Goal: Task Accomplishment & Management: Manage account settings

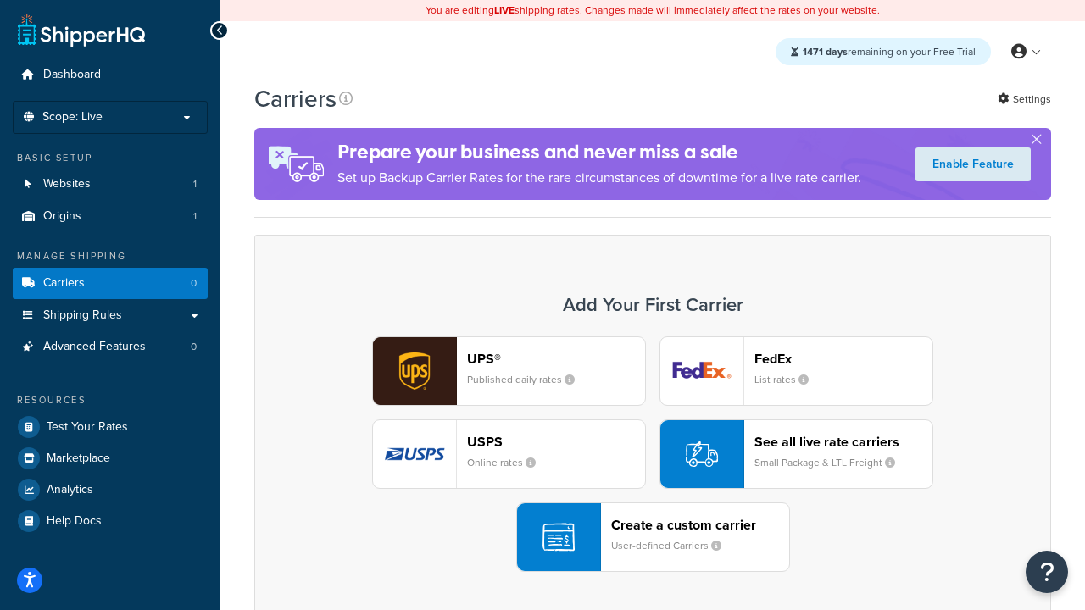
click at [653, 454] on div "UPS® Published daily rates FedEx List rates USPS Online rates See all live rate…" at bounding box center [652, 455] width 761 height 236
click at [843, 359] on header "FedEx" at bounding box center [843, 359] width 178 height 16
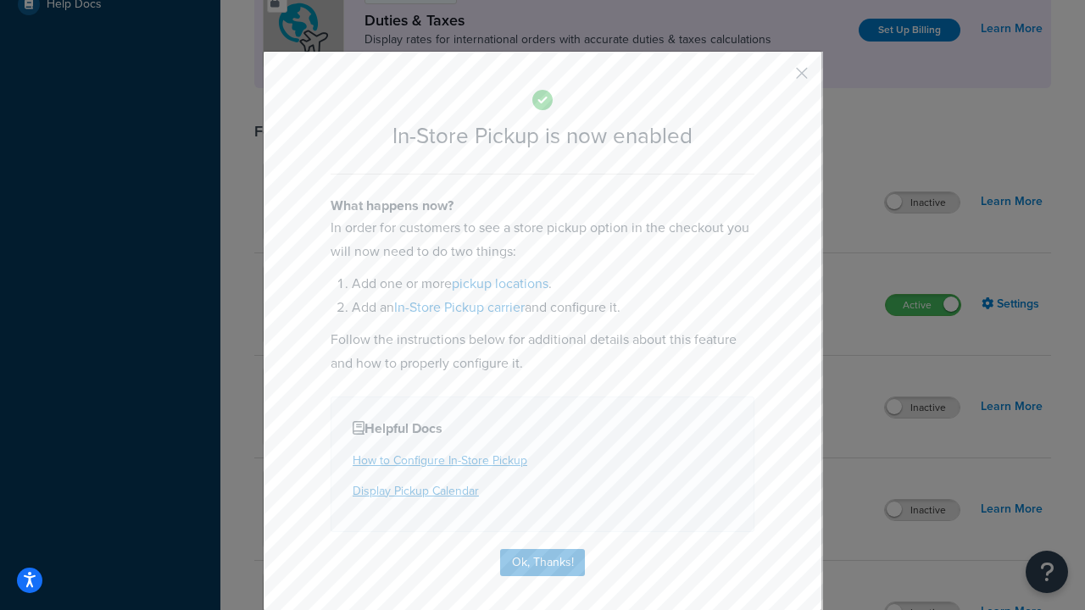
click at [776, 79] on button "button" at bounding box center [777, 79] width 4 height 4
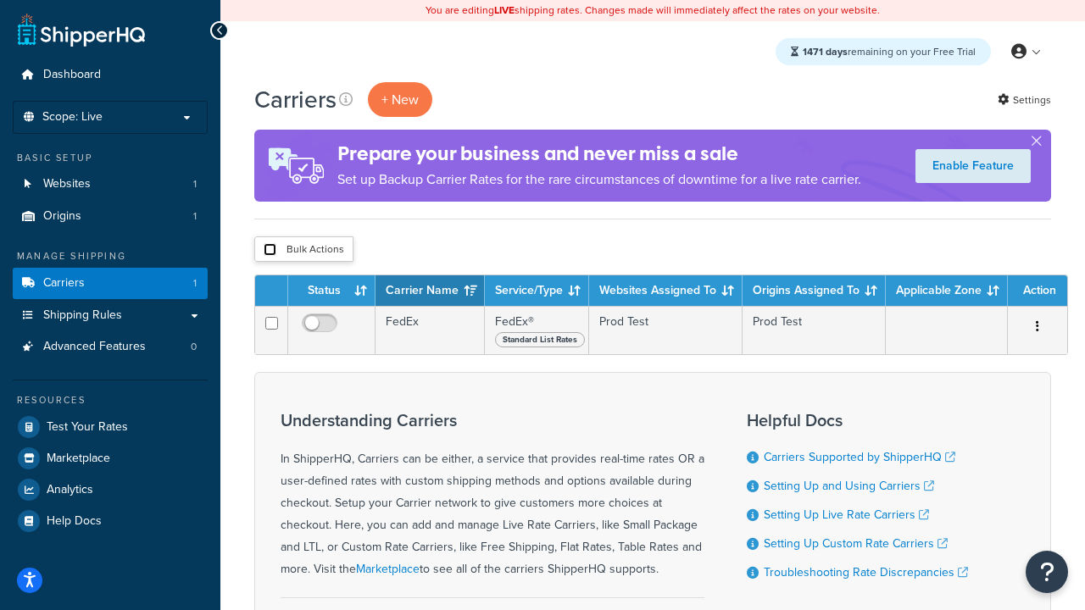
click at [270, 250] on input "checkbox" at bounding box center [270, 249] width 13 height 13
checkbox input "true"
click at [0, 0] on button "Delete" at bounding box center [0, 0] width 0 height 0
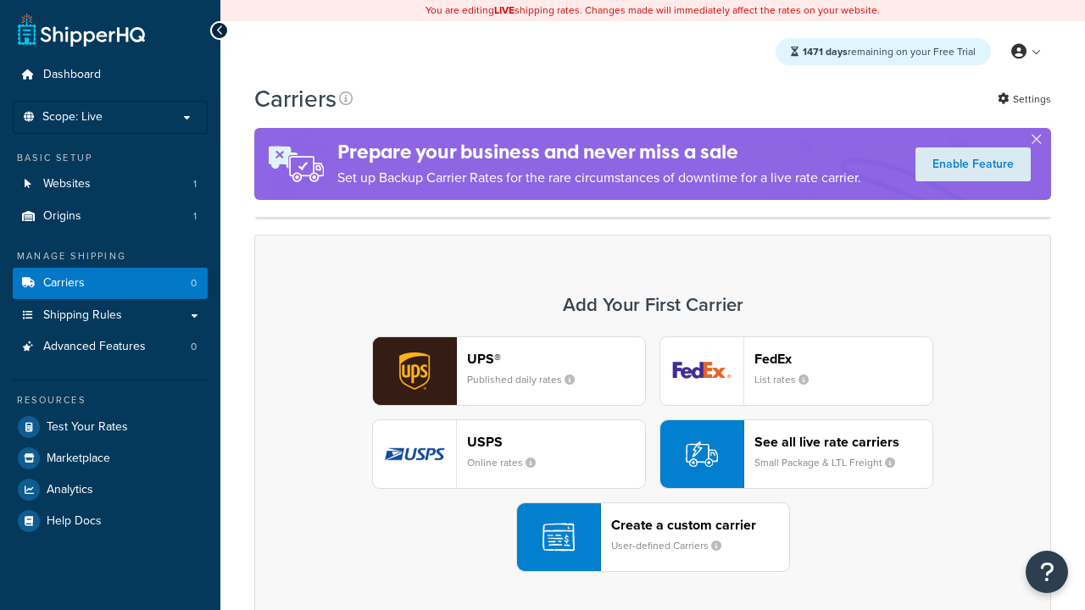
scroll to position [337, 0]
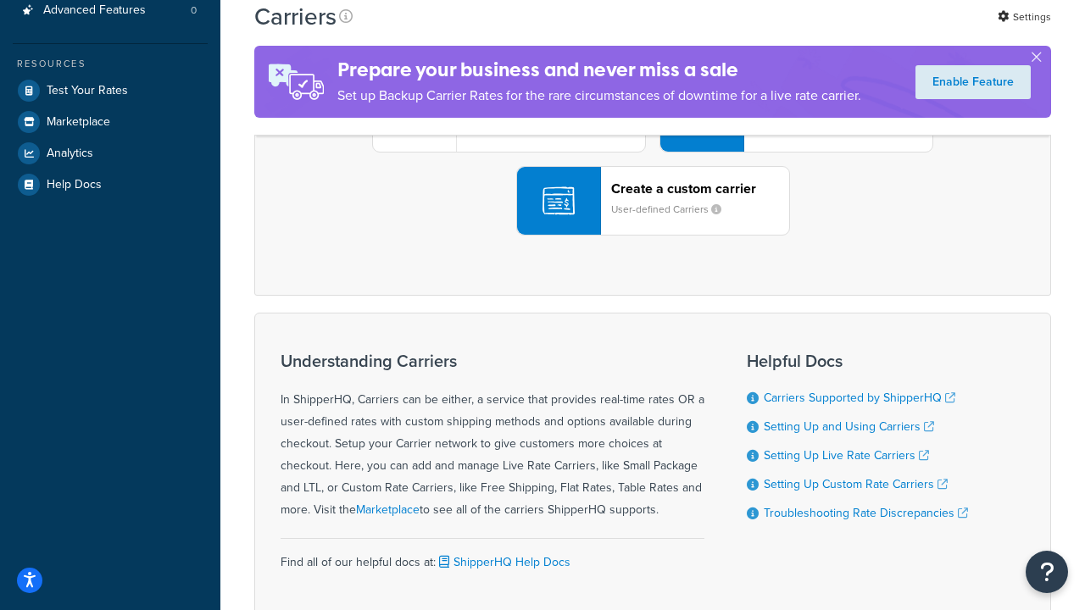
click at [653, 236] on div "UPS® Published daily rates FedEx List rates USPS Online rates See all live rate…" at bounding box center [652, 118] width 761 height 236
click at [843, 31] on header "FedEx" at bounding box center [843, 22] width 178 height 16
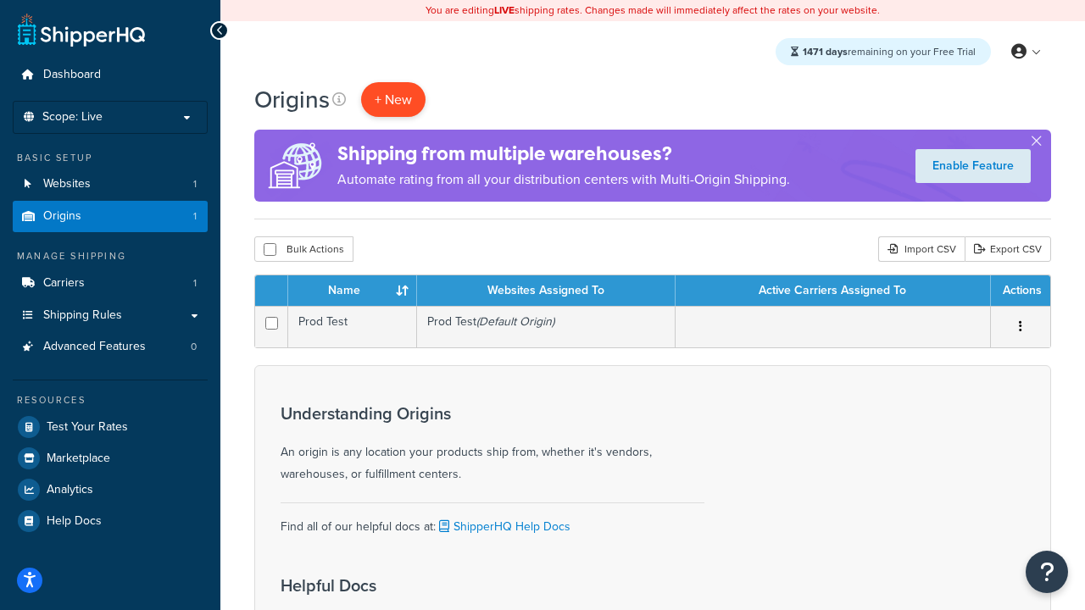
click at [393, 99] on span "+ New" at bounding box center [393, 99] width 37 height 19
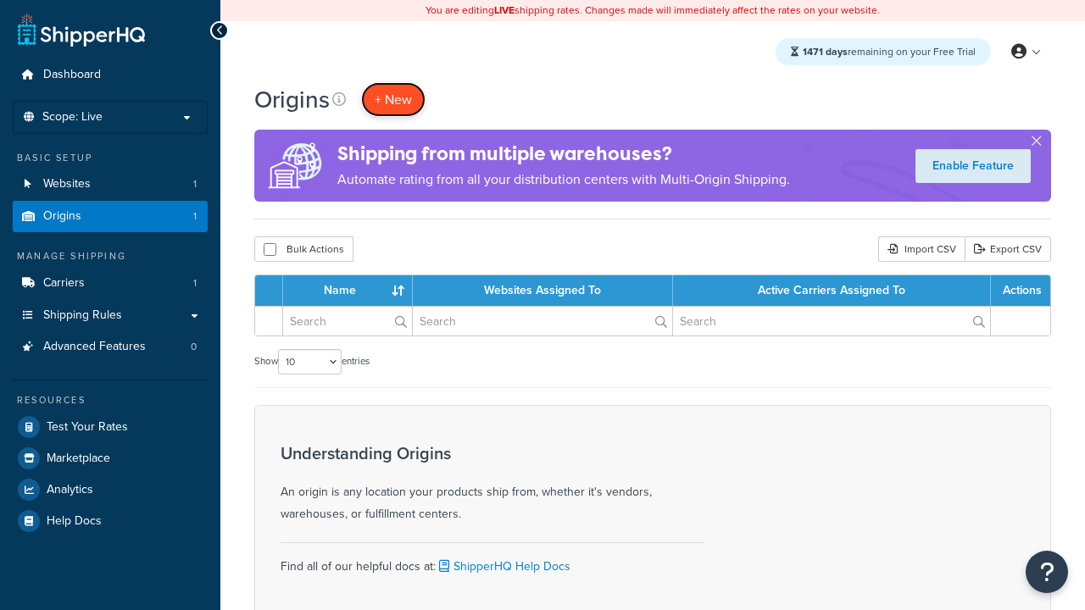
click at [393, 99] on span "+ New" at bounding box center [393, 99] width 37 height 19
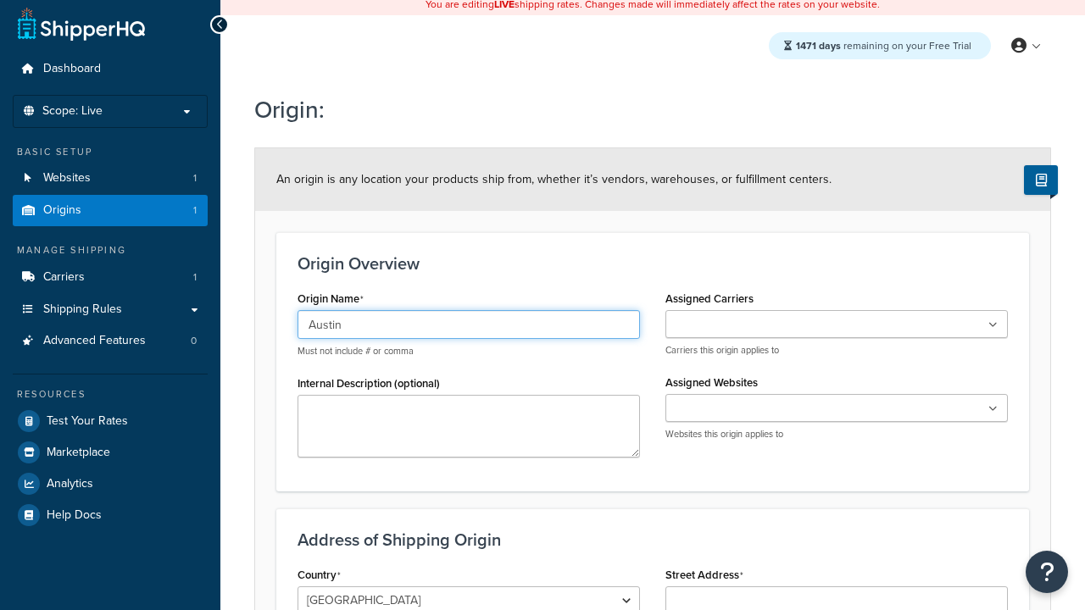
type input "Austin"
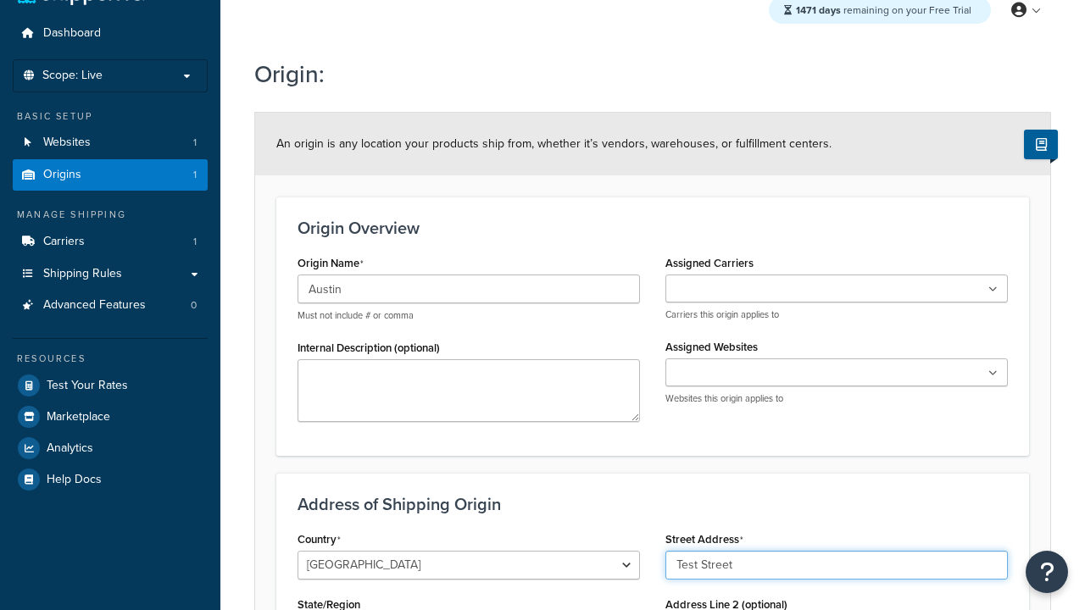
type input "Test Street"
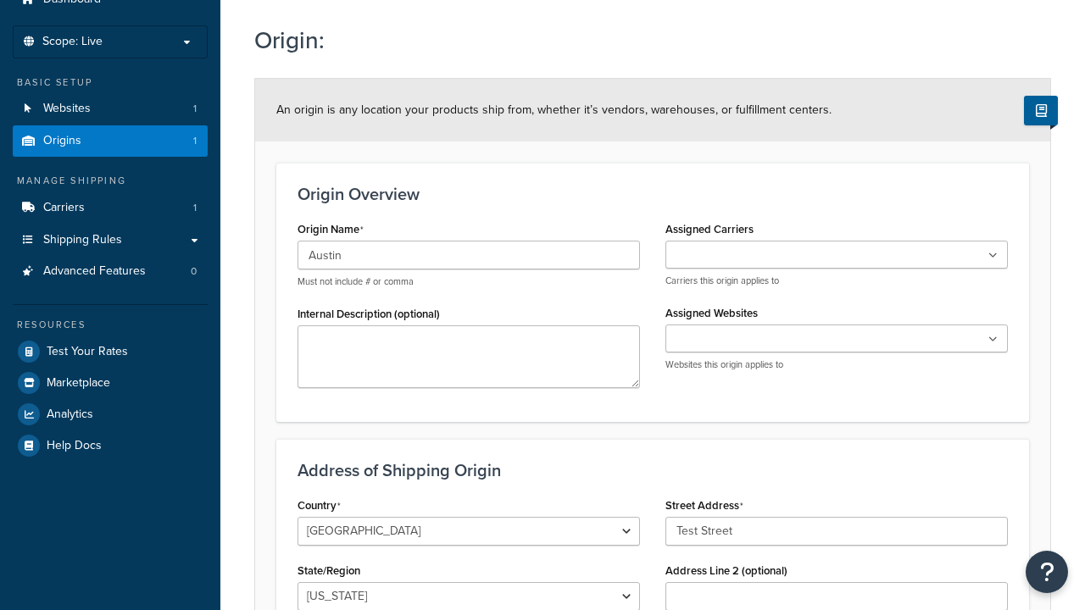
type input "Austin"
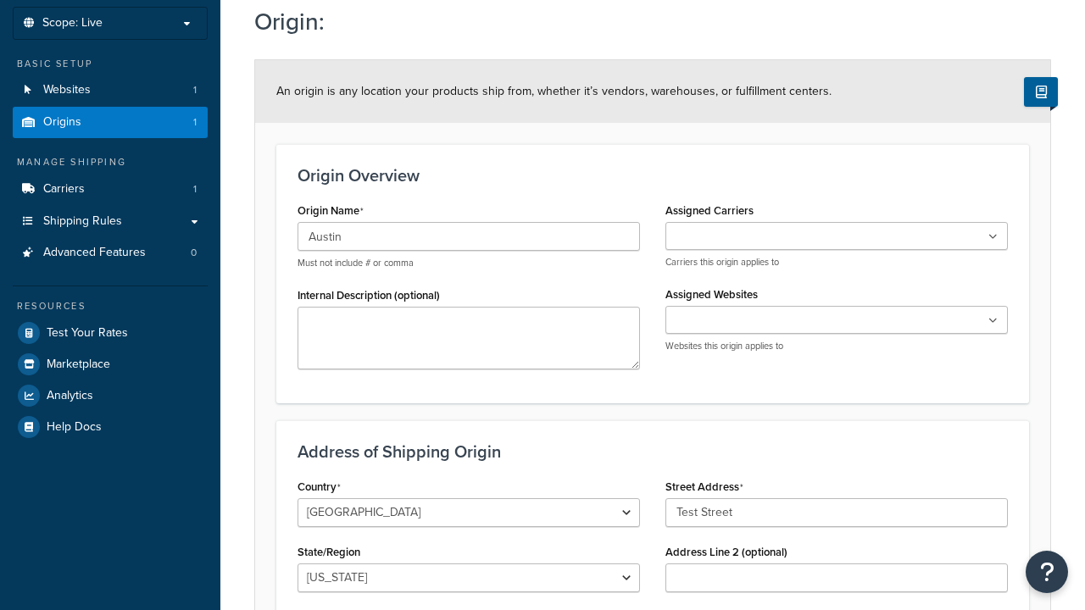
select select "43"
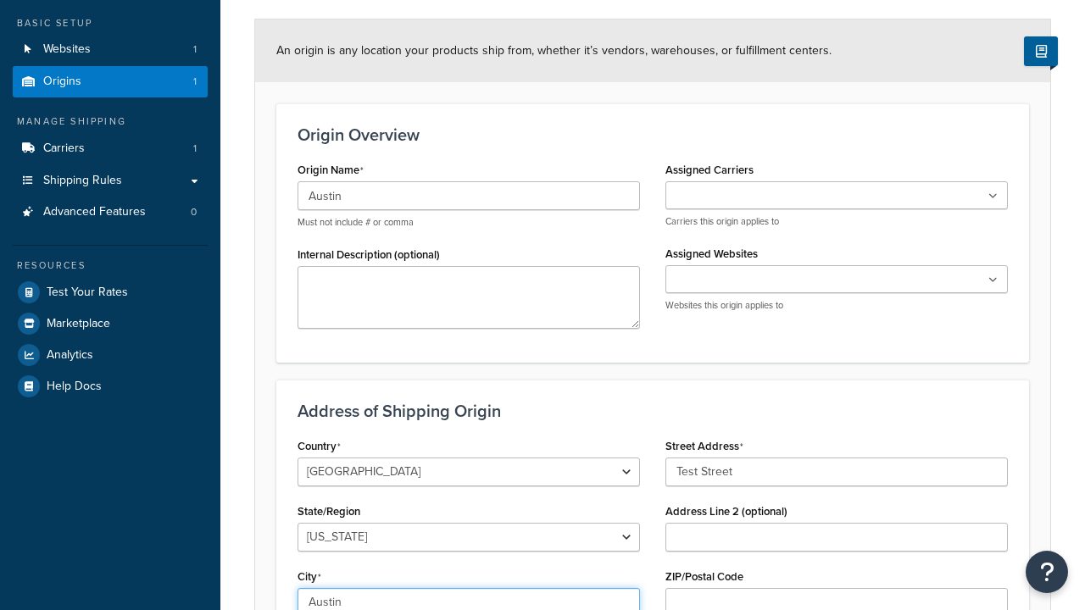
type input "Austin"
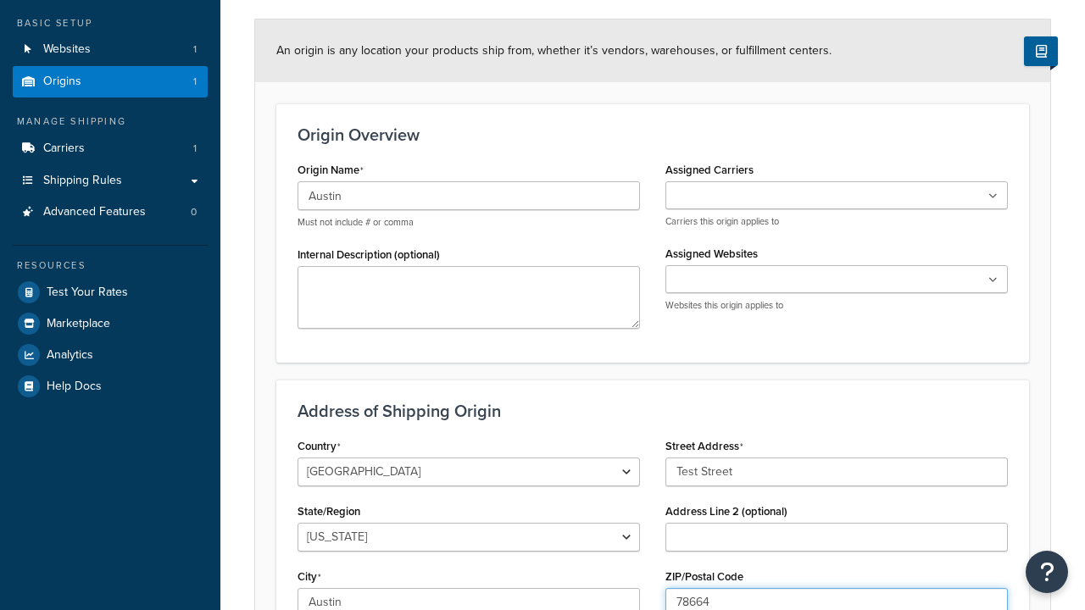
type input "78664"
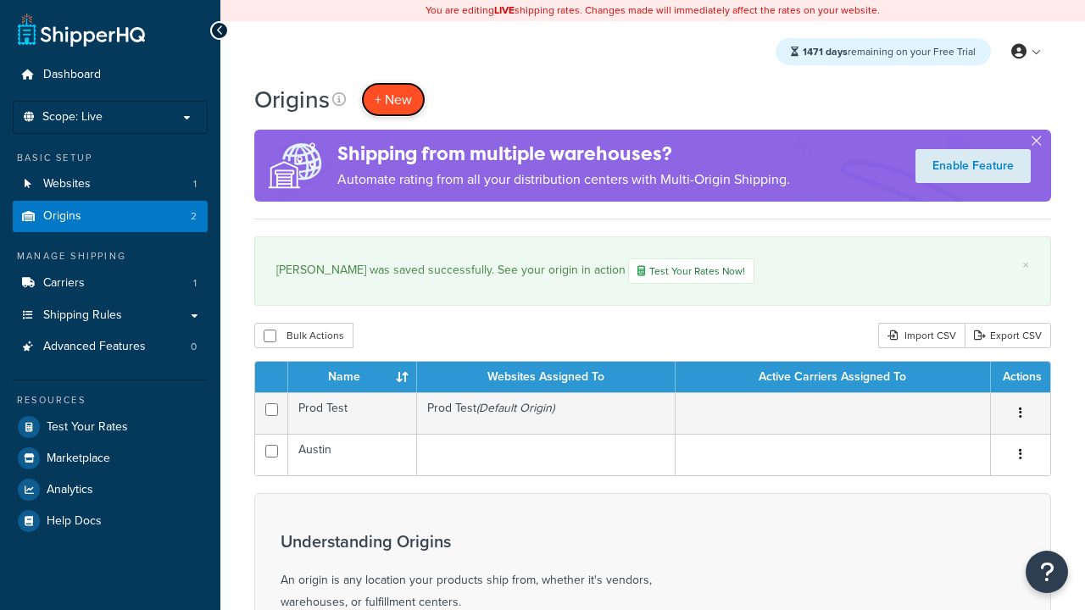
click at [393, 99] on span "+ New" at bounding box center [393, 99] width 37 height 19
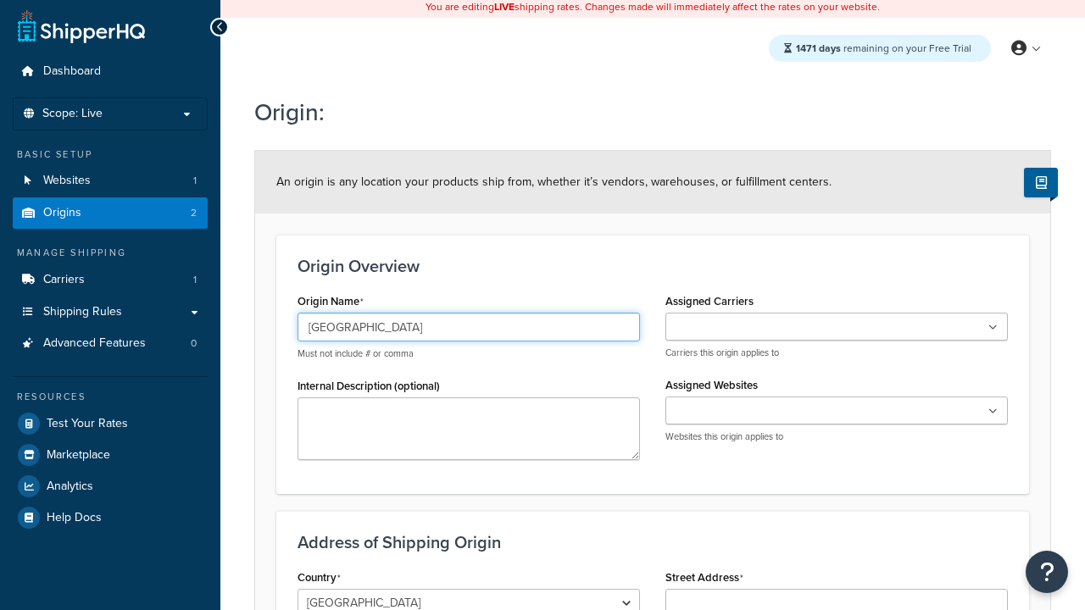
type input "[GEOGRAPHIC_DATA]"
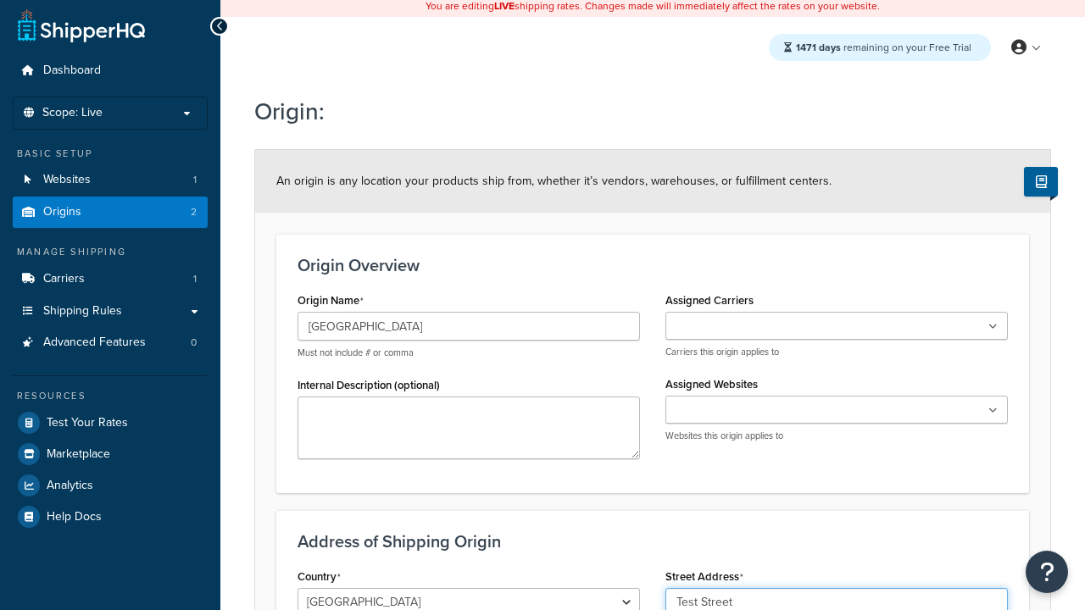
type input "Test Street"
type input "Austin"
select select "43"
type input "Austin"
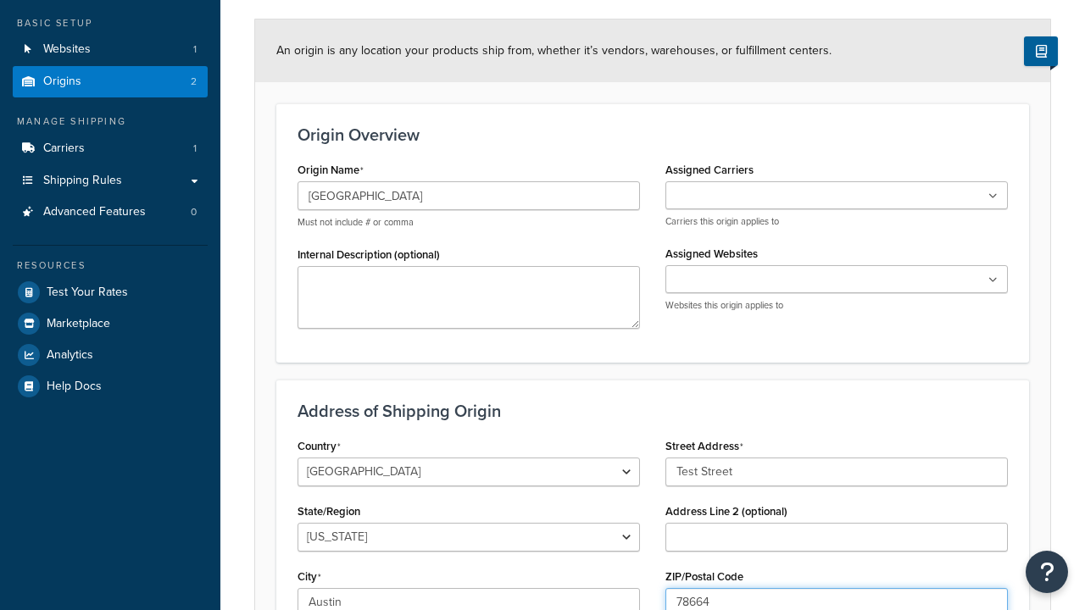
type input "78664"
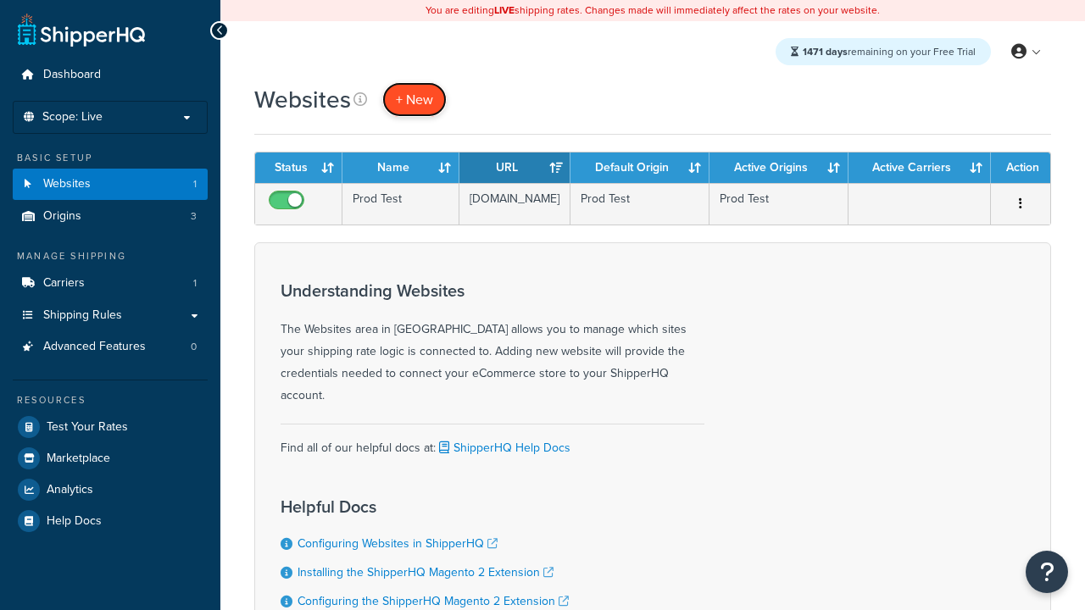
click at [415, 99] on span "+ New" at bounding box center [414, 99] width 37 height 19
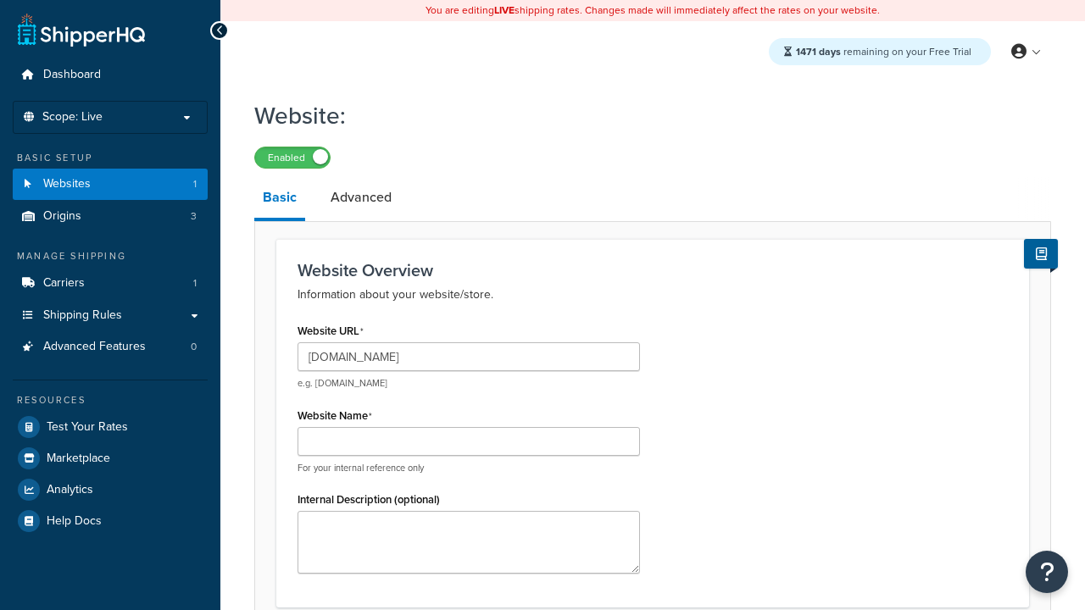
type input "[DOMAIN_NAME]"
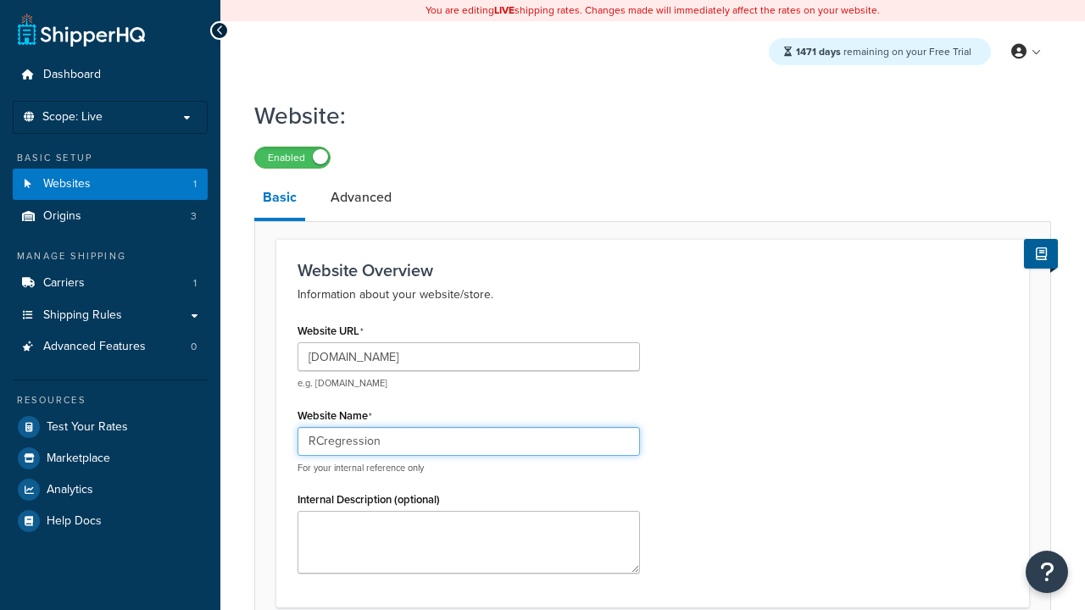
type input "RCregression"
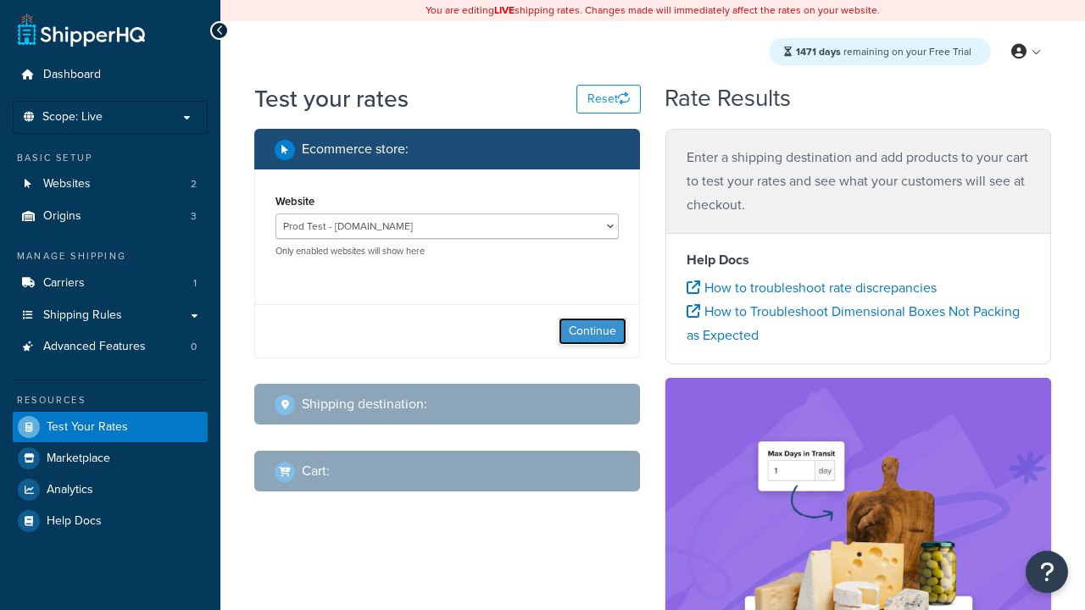
click at [593, 331] on button "Continue" at bounding box center [593, 331] width 68 height 27
select select "TX"
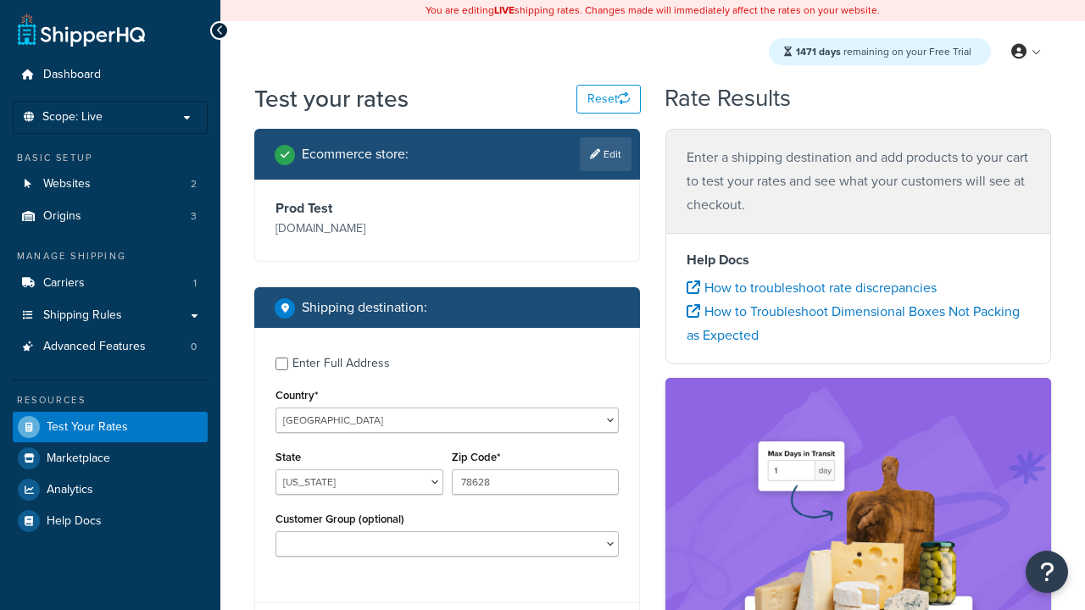
type input "78628"
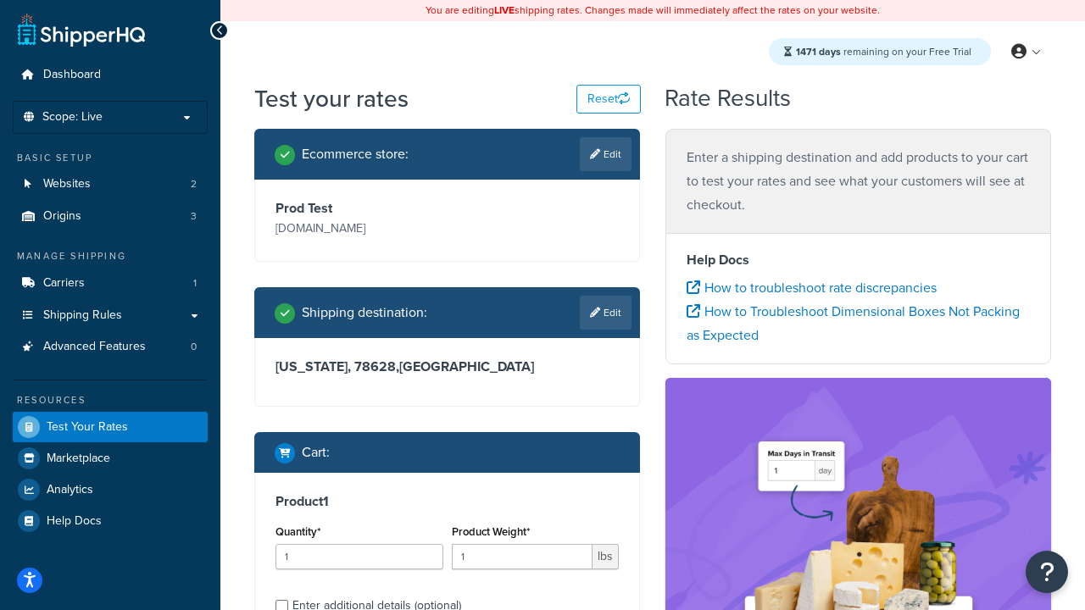
scroll to position [35, 0]
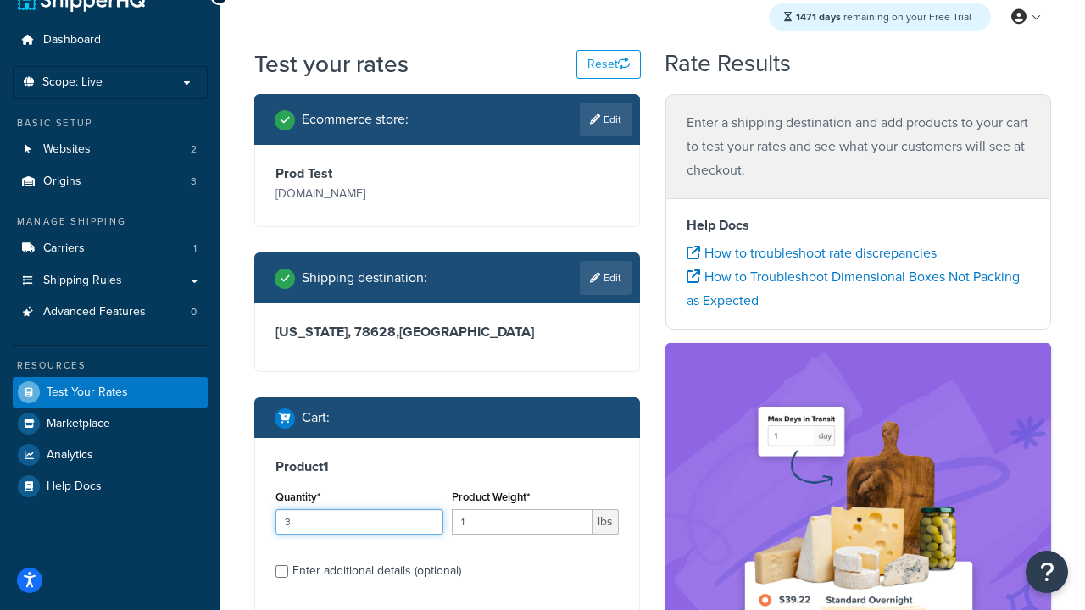
type input "3"
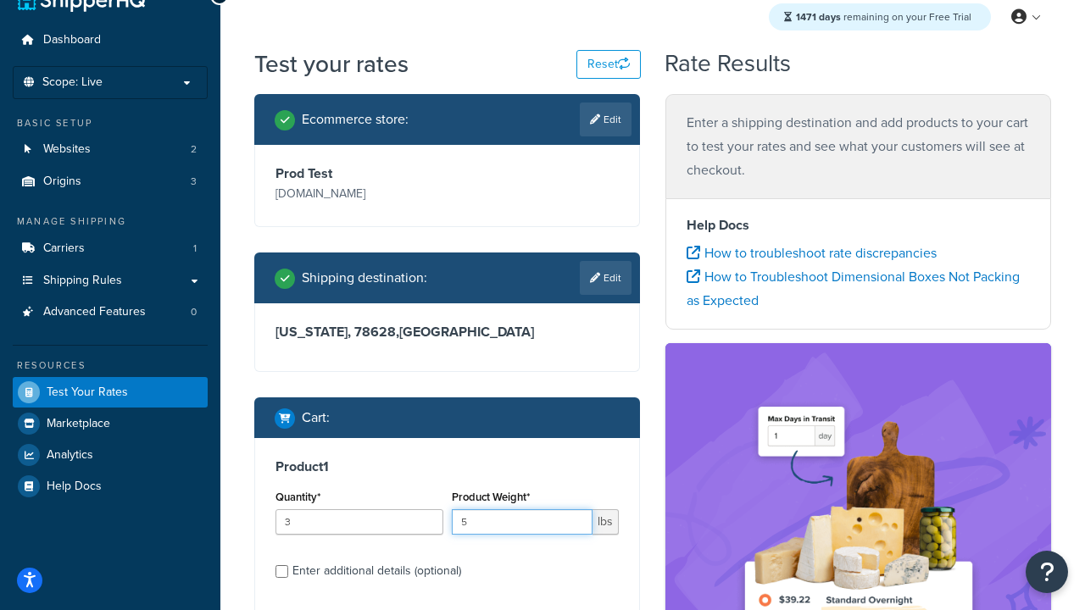
type input "5"
click at [281, 571] on input "Enter additional details (optional)" at bounding box center [281, 571] width 13 height 13
checkbox input "true"
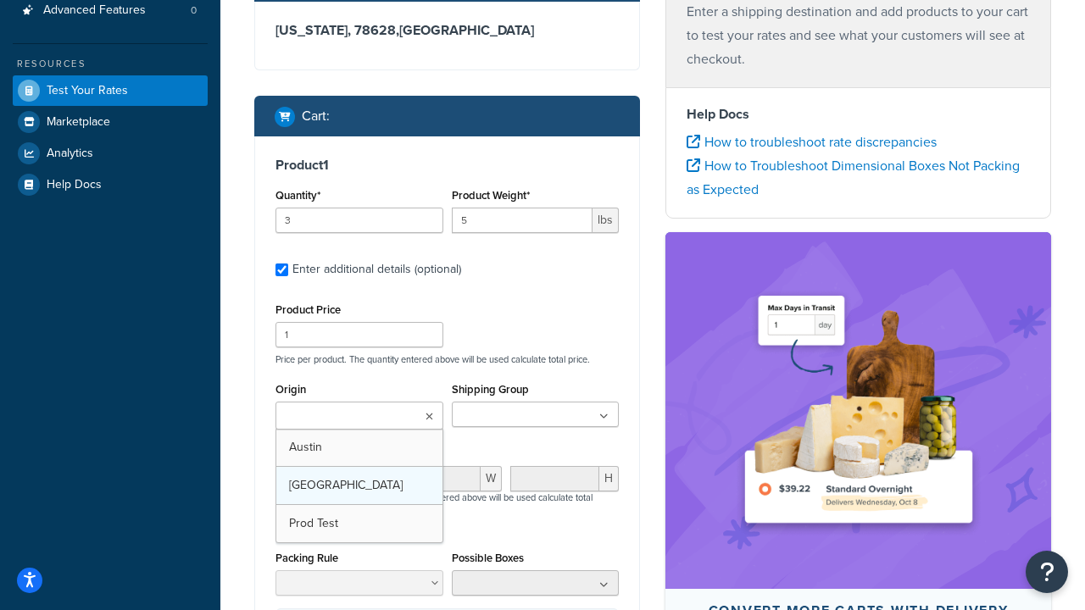
scroll to position [0, 0]
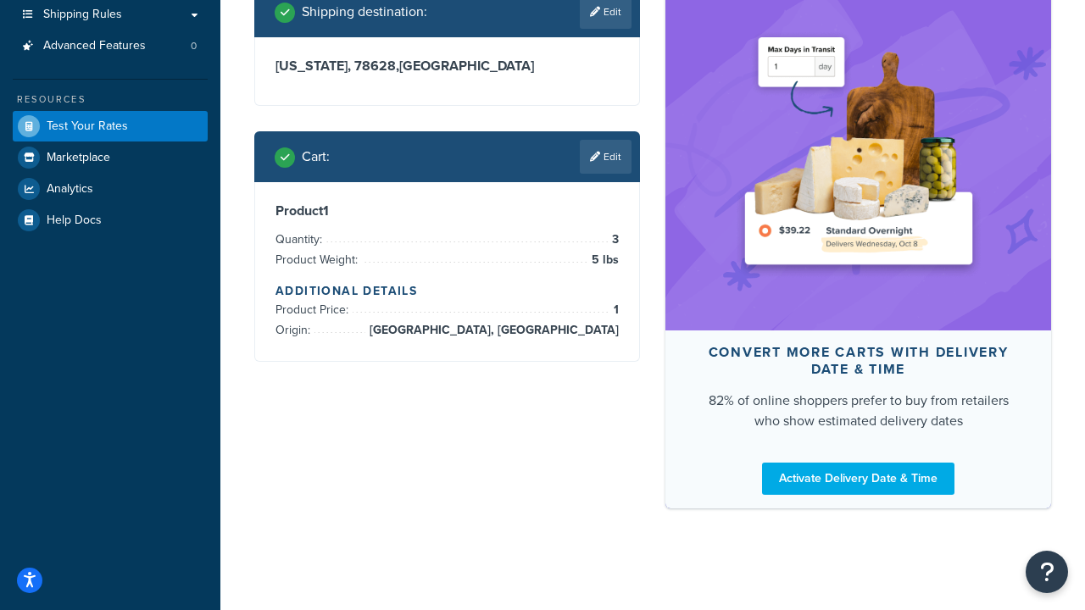
scroll to position [381, 0]
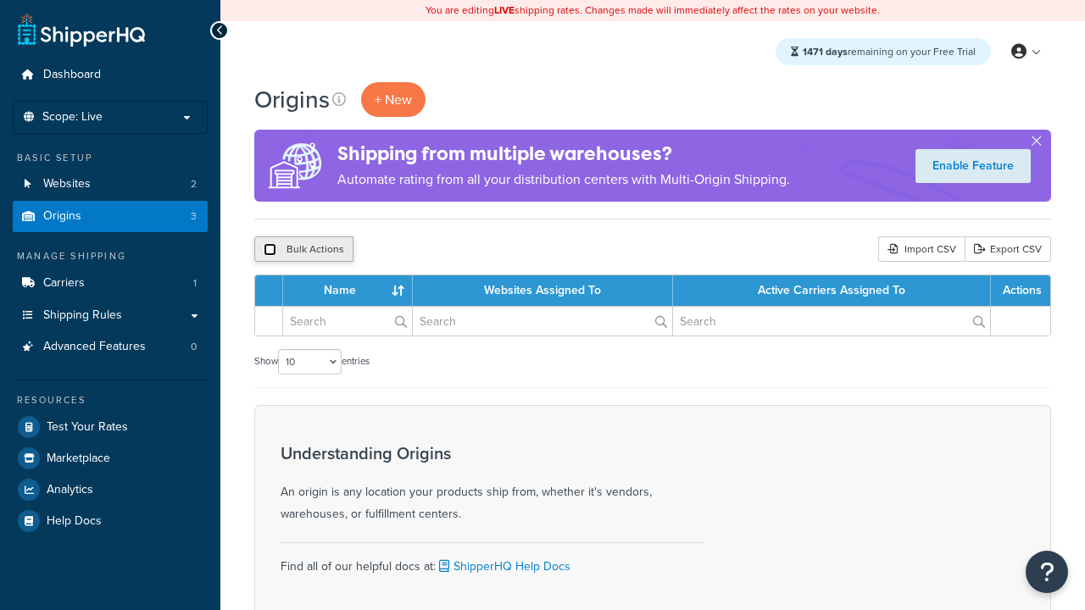
click at [270, 250] on input "checkbox" at bounding box center [270, 249] width 13 height 13
checkbox input "true"
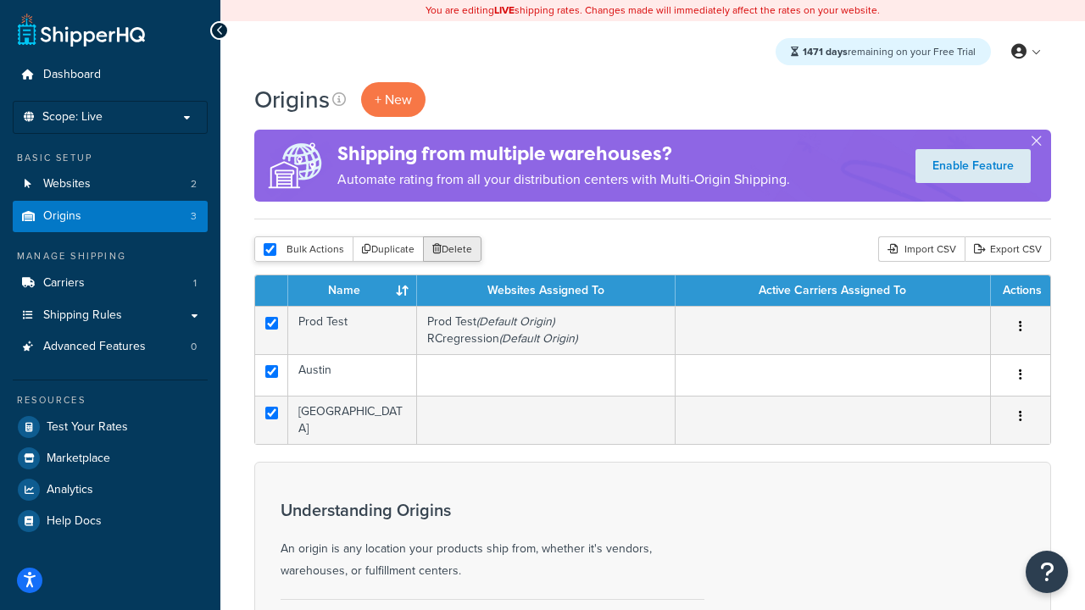
click at [456, 250] on button "Delete" at bounding box center [452, 249] width 58 height 25
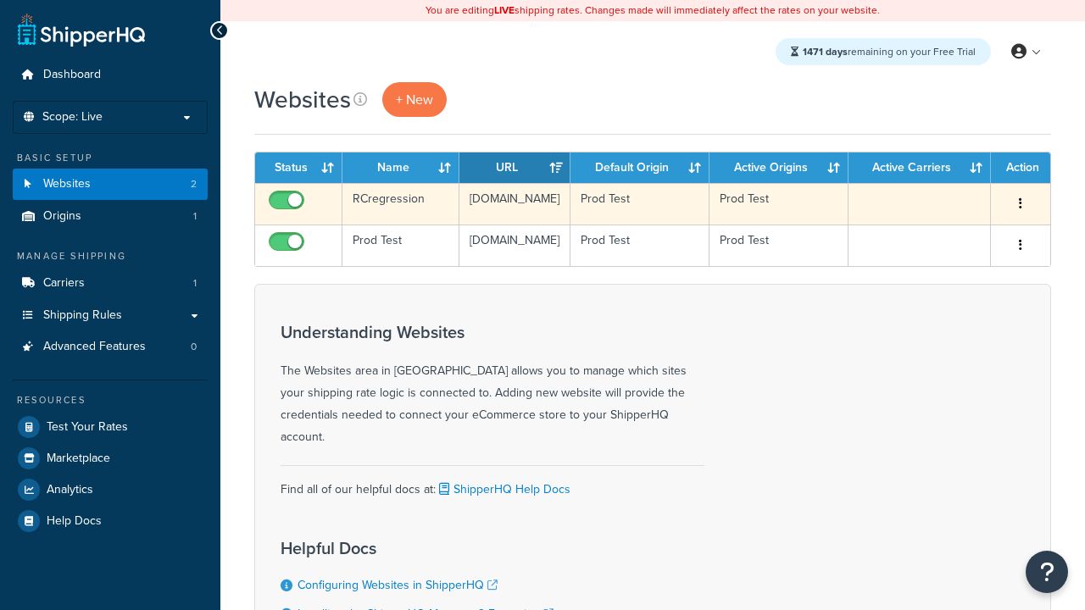
click at [1021, 204] on icon "button" at bounding box center [1020, 204] width 3 height 12
click at [0, 0] on link "Delete" at bounding box center [0, 0] width 0 height 0
